Goal: Task Accomplishment & Management: Use online tool/utility

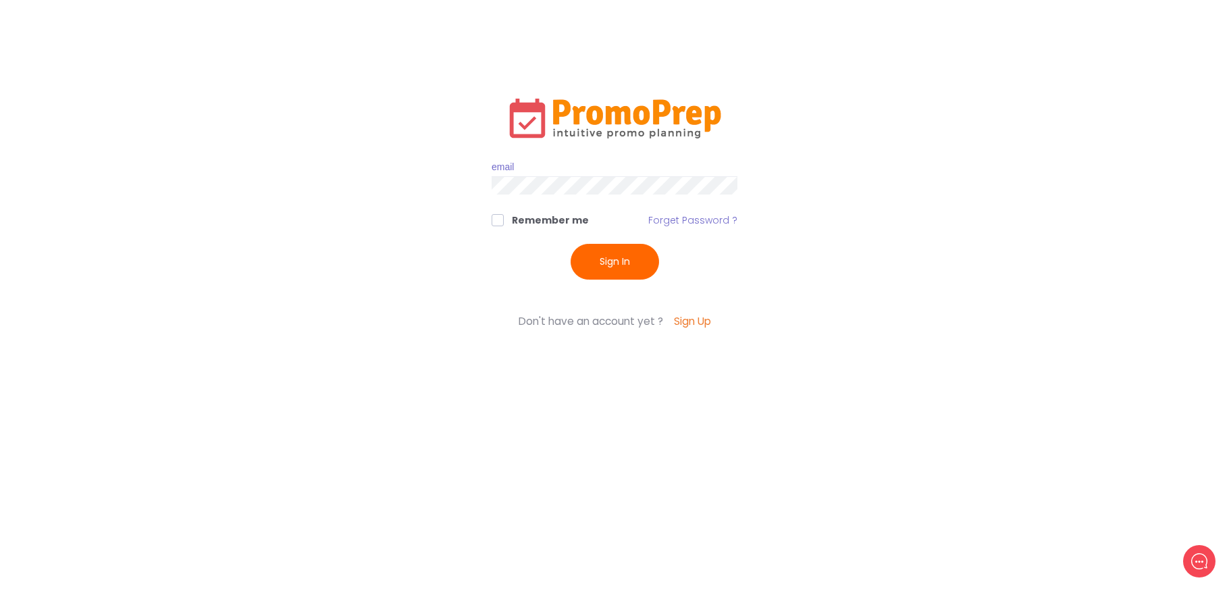
type input "[EMAIL_ADDRESS][DOMAIN_NAME]"
click at [621, 263] on button "Sign In" at bounding box center [615, 262] width 88 height 36
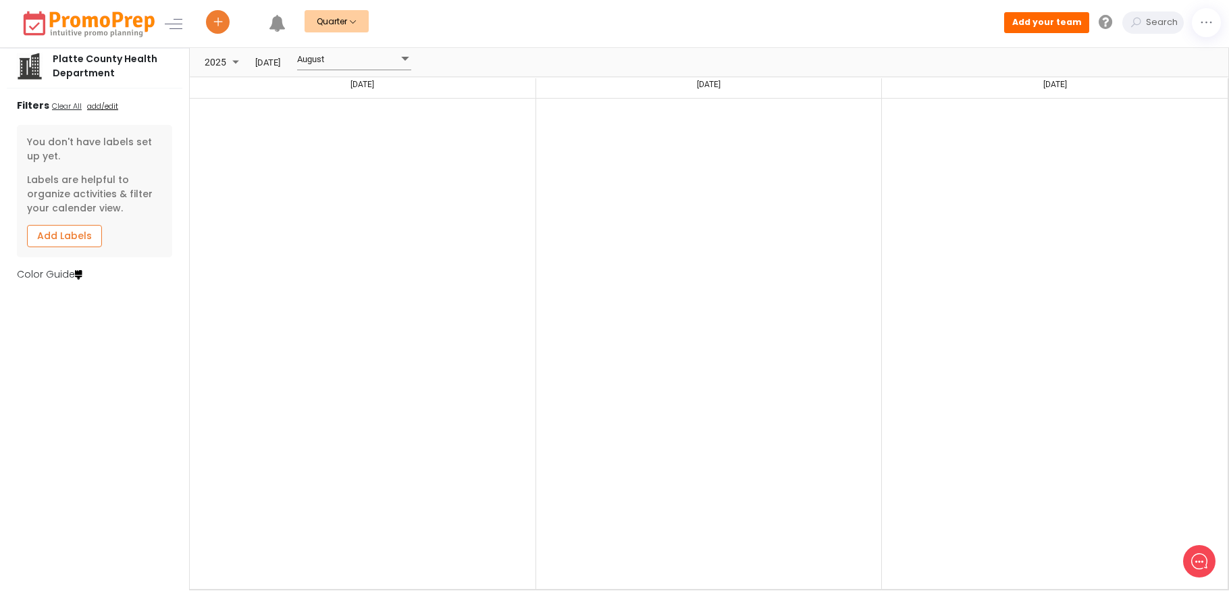
click at [345, 20] on button "Quarter" at bounding box center [337, 21] width 64 height 22
click at [334, 84] on link "Month" at bounding box center [352, 79] width 95 height 28
